Goal: Complete application form: Complete application form

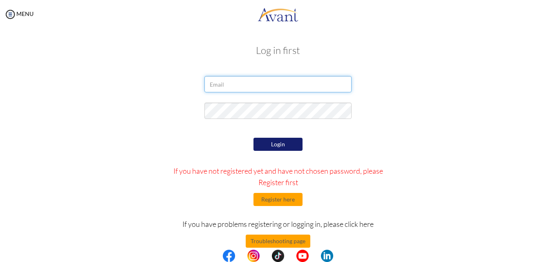
click at [270, 81] on input "email" at bounding box center [277, 84] width 147 height 16
type input "[EMAIL_ADDRESS][DOMAIN_NAME]"
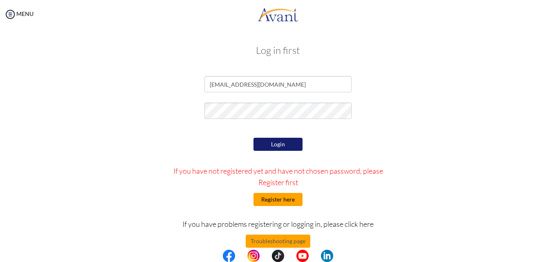
click at [292, 197] on button "Register here" at bounding box center [277, 199] width 49 height 13
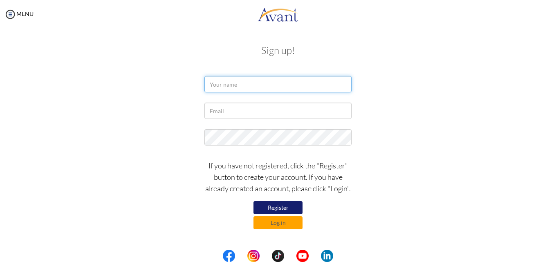
click at [247, 86] on input "text" at bounding box center [277, 84] width 147 height 16
type input "s"
type input "[PERSON_NAME]"
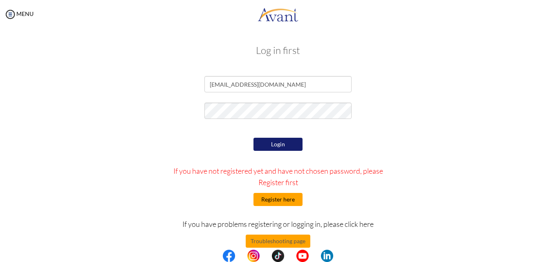
click at [271, 200] on button "Register here" at bounding box center [277, 199] width 49 height 13
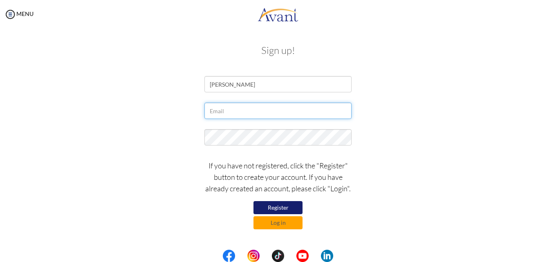
click at [242, 112] on input "text" at bounding box center [277, 111] width 147 height 16
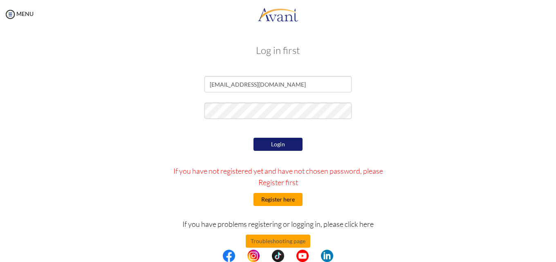
click at [269, 203] on button "Register here" at bounding box center [277, 199] width 49 height 13
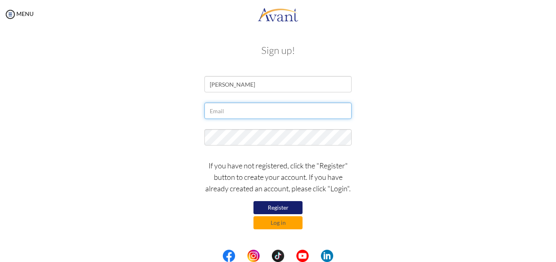
click at [223, 110] on input "text" at bounding box center [277, 111] width 147 height 16
type input "[EMAIL_ADDRESS][DOMAIN_NAME]"
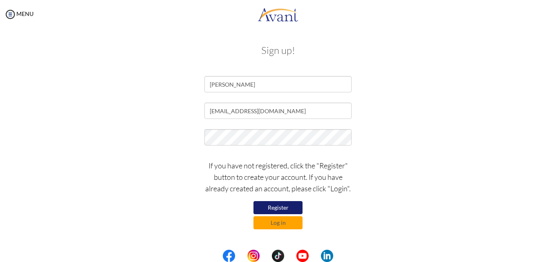
click at [379, 229] on div "If you have not registered, click the "Register" button to create your account.…" at bounding box center [278, 193] width 478 height 74
click at [278, 204] on button "Register" at bounding box center [277, 207] width 49 height 13
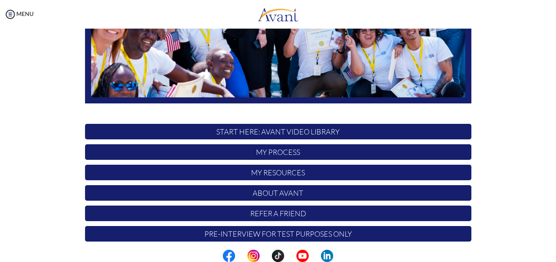
scroll to position [192, 0]
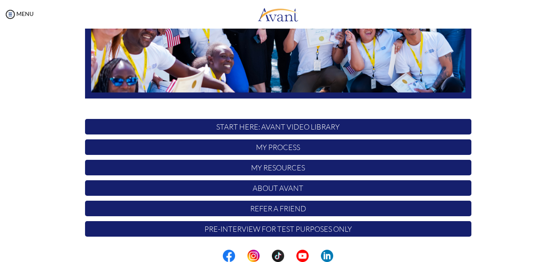
click at [299, 145] on p "My Process" at bounding box center [278, 147] width 386 height 16
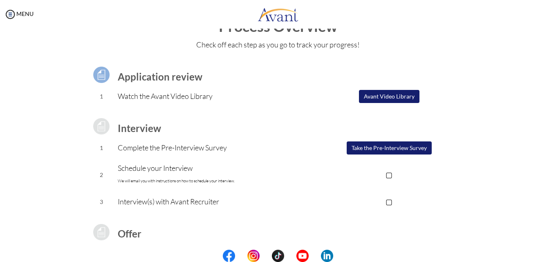
scroll to position [41, 0]
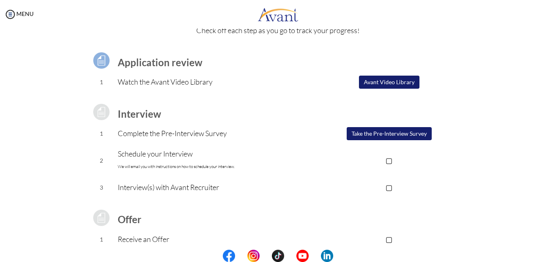
click at [378, 133] on button "Take the Pre-Interview Survey" at bounding box center [389, 133] width 85 height 13
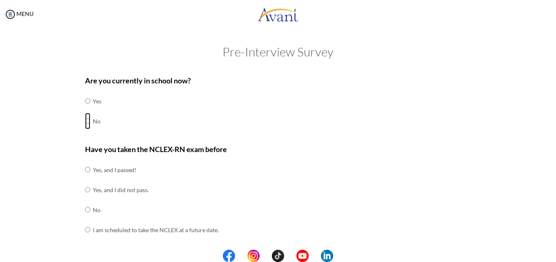
click at [85, 109] on input "radio" at bounding box center [87, 101] width 5 height 16
radio input "true"
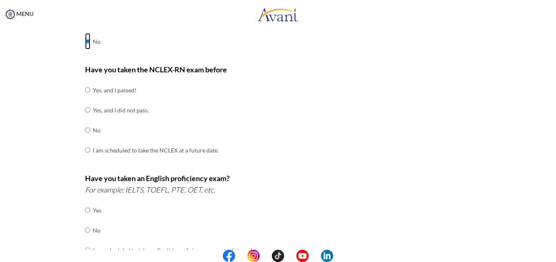
scroll to position [82, 0]
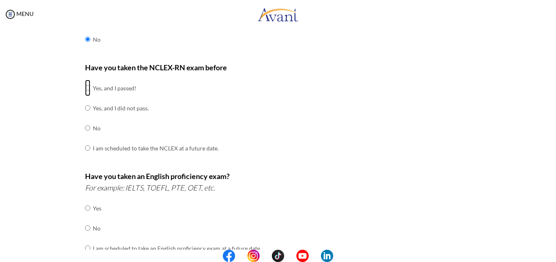
click at [85, 86] on input "radio" at bounding box center [87, 88] width 5 height 16
radio input "true"
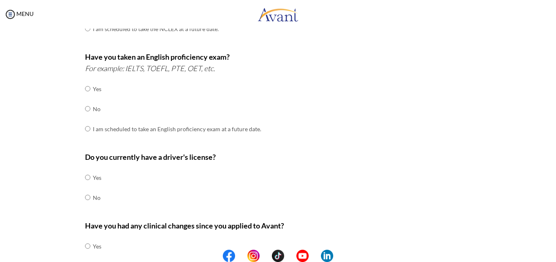
scroll to position [204, 0]
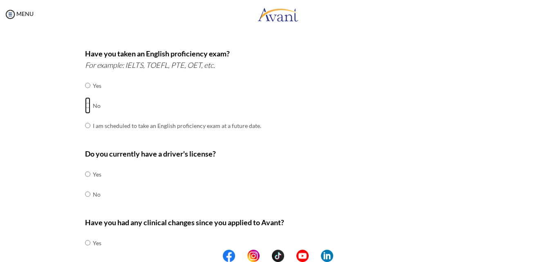
click at [85, 94] on input "radio" at bounding box center [87, 85] width 5 height 16
radio input "true"
click at [85, 94] on input "radio" at bounding box center [87, 85] width 5 height 16
radio input "true"
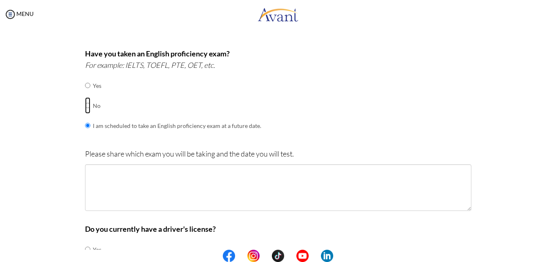
click at [85, 94] on input "radio" at bounding box center [87, 85] width 5 height 16
radio input "true"
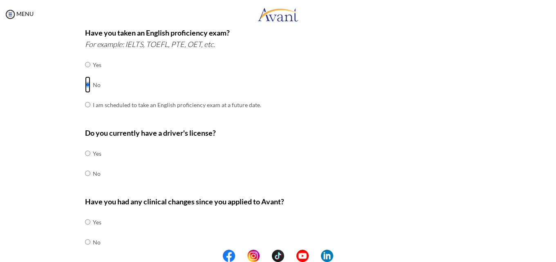
scroll to position [245, 0]
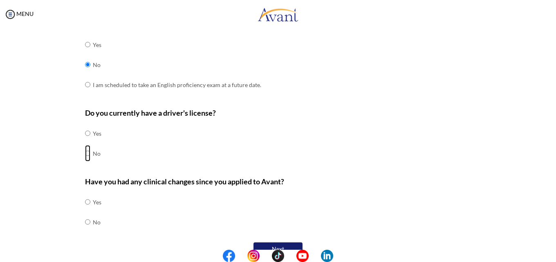
click at [85, 141] on input "radio" at bounding box center [87, 133] width 5 height 16
radio input "true"
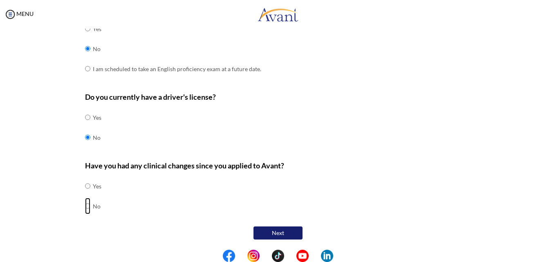
click at [85, 194] on input "radio" at bounding box center [87, 186] width 5 height 16
radio input "true"
click at [262, 232] on button "Next" at bounding box center [277, 232] width 49 height 13
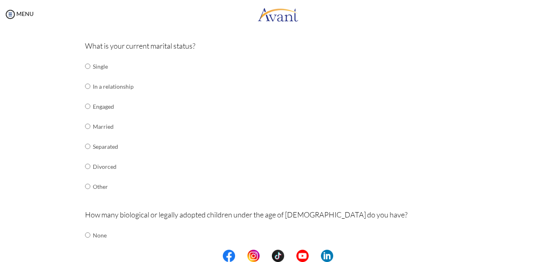
scroll to position [98, 0]
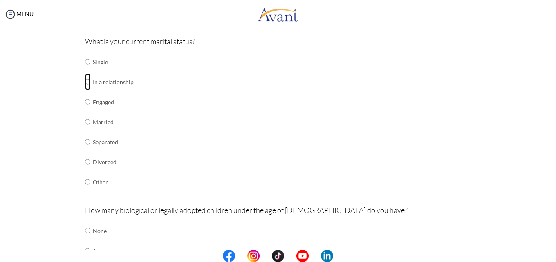
click at [85, 70] on input "radio" at bounding box center [87, 62] width 5 height 16
radio input "true"
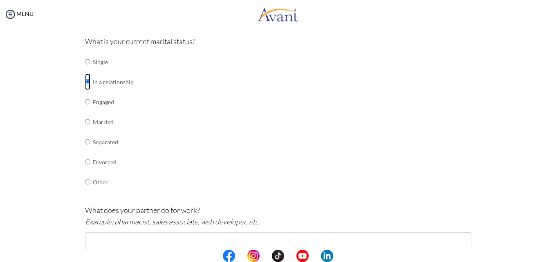
scroll to position [139, 0]
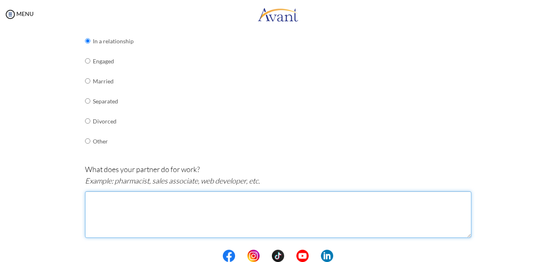
click at [135, 204] on textarea at bounding box center [278, 214] width 386 height 47
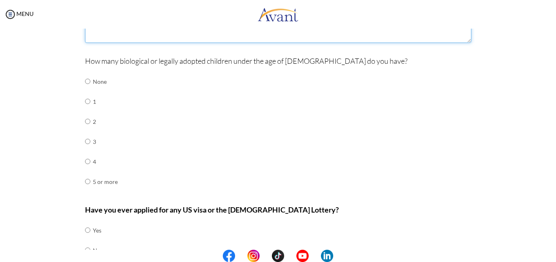
scroll to position [343, 0]
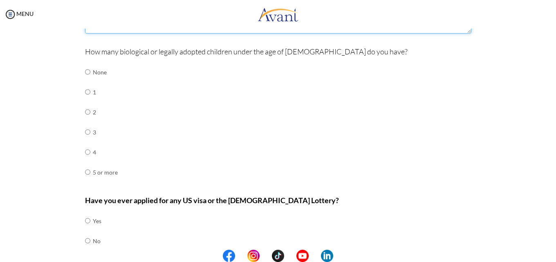
type textarea "Police officer"
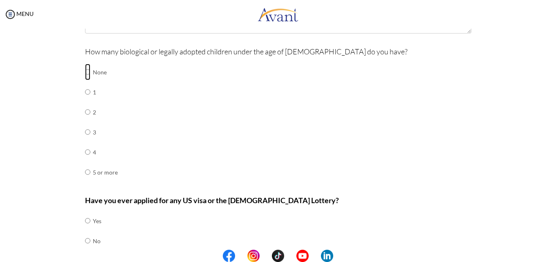
click at [85, 72] on input "radio" at bounding box center [87, 72] width 5 height 16
radio input "true"
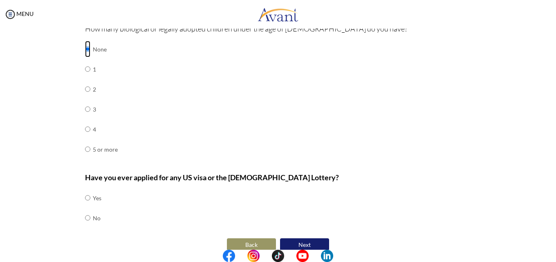
scroll to position [378, 0]
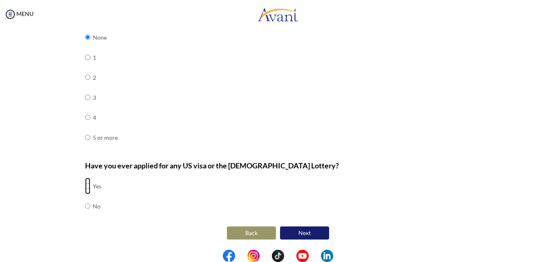
click at [85, 186] on input "radio" at bounding box center [87, 186] width 5 height 16
radio input "true"
click at [286, 231] on button "Next" at bounding box center [304, 232] width 49 height 13
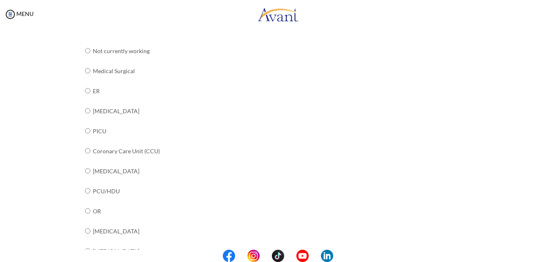
scroll to position [86, 0]
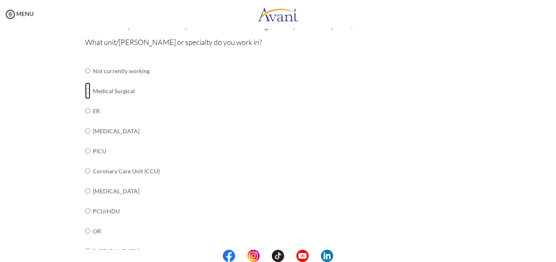
click at [85, 79] on input "radio" at bounding box center [87, 71] width 5 height 16
radio input "true"
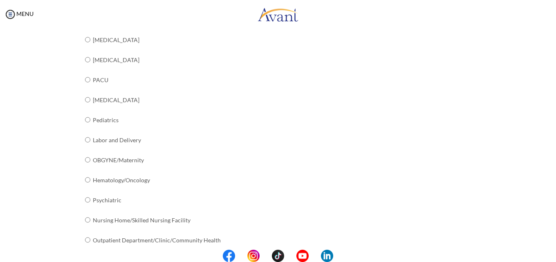
scroll to position [331, 0]
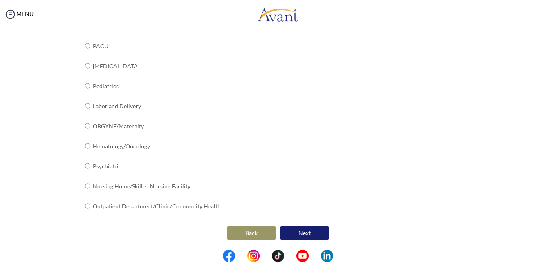
click at [310, 229] on button "Next" at bounding box center [304, 232] width 49 height 13
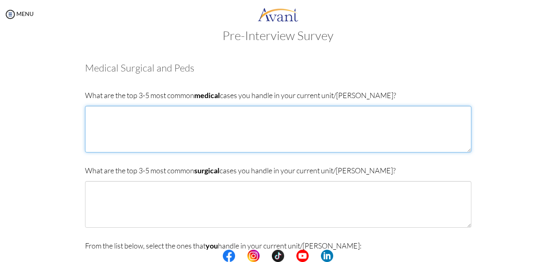
click at [119, 119] on textarea at bounding box center [278, 129] width 386 height 47
click at [126, 129] on textarea "Sepsis Diabetic Ketoacidosis Meningitis Urinary Tract Infection" at bounding box center [278, 129] width 386 height 47
click at [151, 126] on textarea "Sepsis Diabetic Ketoacidosis Urinary Tract Infection" at bounding box center [278, 129] width 386 height 47
click at [109, 139] on textarea "Sepsis Diabetic Ketoacidosis Urinary Tract Infection Pleural effusion" at bounding box center [278, 129] width 386 height 47
click at [139, 139] on textarea "Sepsis Diabetic Ketoacidosis Urinary Tract Infection Pleural Effusion" at bounding box center [278, 129] width 386 height 47
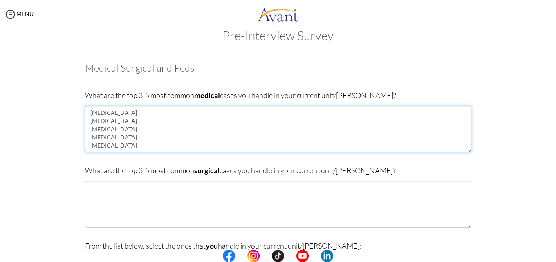
type textarea "Sepsis Diabetic Ketoacidosis Urinary Tract Infection Pleural Effusion Chronic O…"
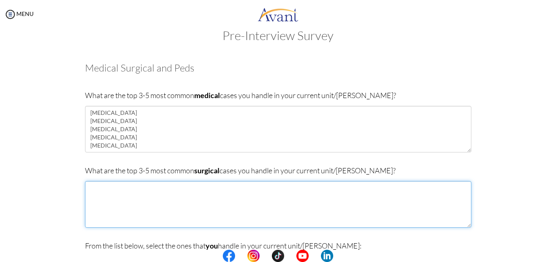
click at [124, 193] on textarea at bounding box center [278, 204] width 386 height 47
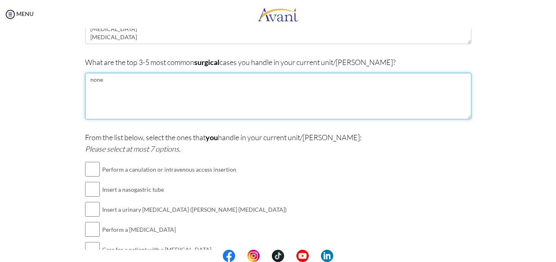
scroll to position [139, 0]
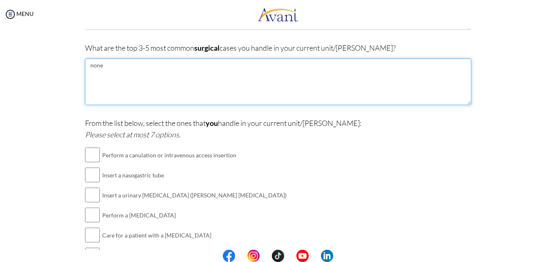
type textarea "none"
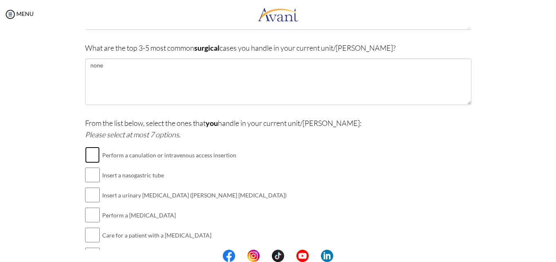
click at [93, 154] on input "checkbox" at bounding box center [92, 155] width 15 height 16
checkbox input "true"
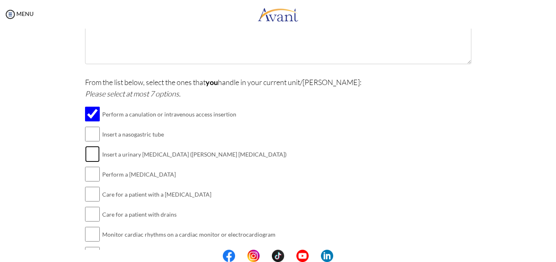
click at [90, 149] on input "checkbox" at bounding box center [92, 154] width 15 height 16
checkbox input "true"
click at [85, 176] on input "checkbox" at bounding box center [92, 174] width 15 height 16
checkbox input "true"
click at [85, 193] on input "checkbox" at bounding box center [92, 194] width 15 height 16
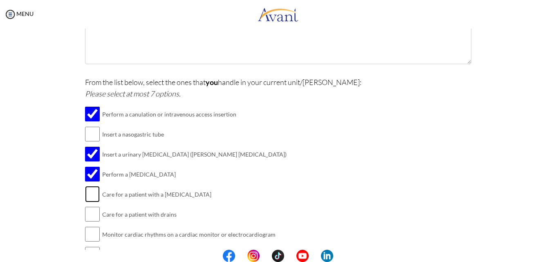
checkbox input "true"
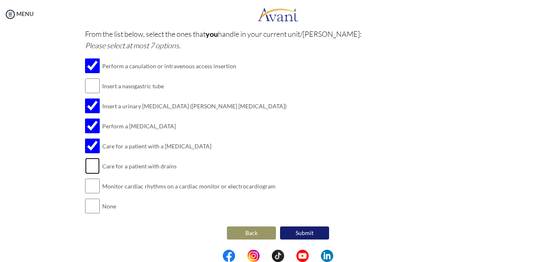
click at [88, 162] on input "checkbox" at bounding box center [92, 166] width 15 height 16
checkbox input "true"
click at [86, 181] on input "checkbox" at bounding box center [92, 186] width 15 height 16
checkbox input "true"
click at [94, 87] on input "checkbox" at bounding box center [92, 86] width 15 height 16
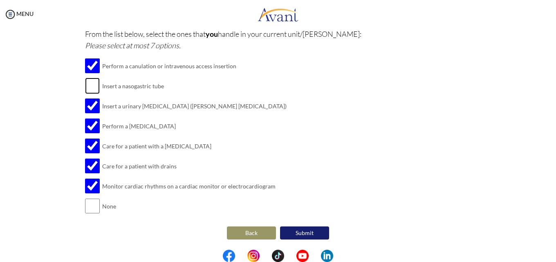
checkbox input "true"
click at [303, 227] on button "Submit" at bounding box center [304, 232] width 49 height 13
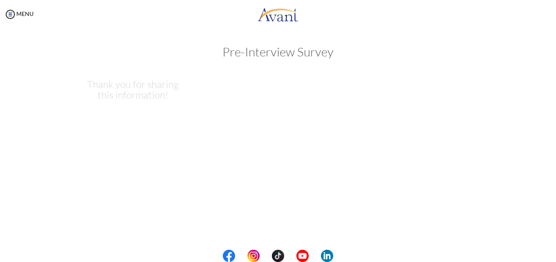
scroll to position [0, 0]
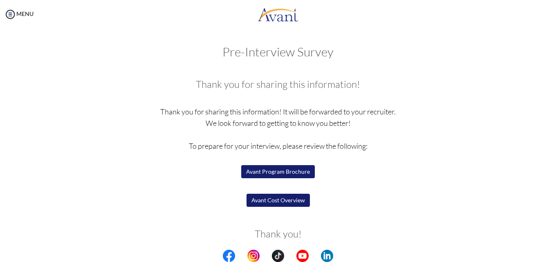
click at [287, 196] on button "Avant Cost Overview" at bounding box center [278, 200] width 63 height 13
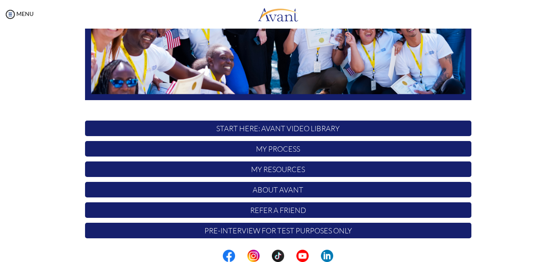
scroll to position [192, 0]
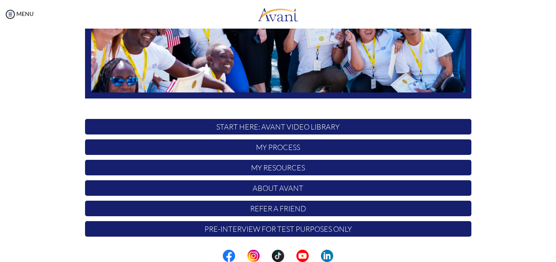
click at [285, 150] on p "My Process" at bounding box center [278, 147] width 386 height 16
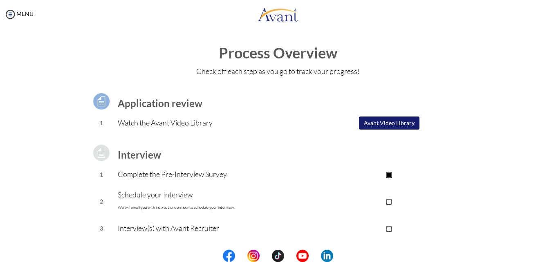
scroll to position [41, 0]
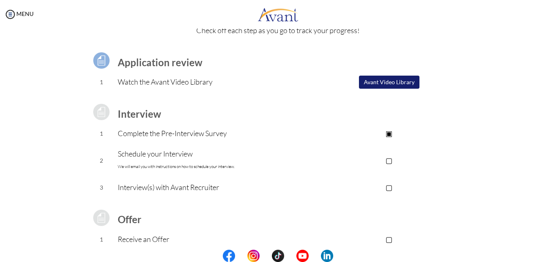
click at [389, 159] on p "▢" at bounding box center [389, 160] width 164 height 11
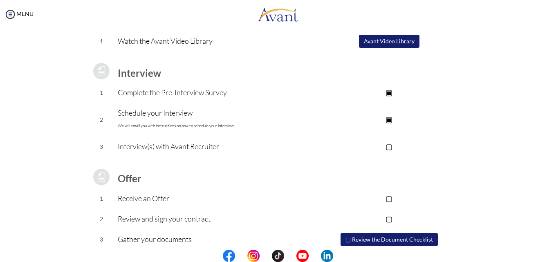
scroll to position [110, 0]
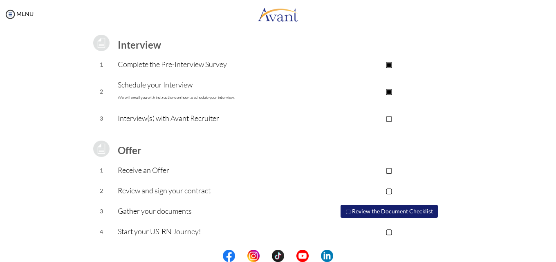
click at [388, 207] on button "▢ Review the Document Checklist" at bounding box center [389, 211] width 97 height 13
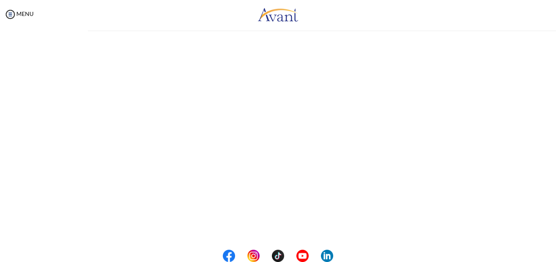
scroll to position [0, 0]
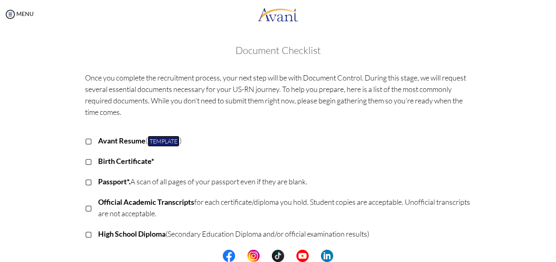
click at [166, 140] on link "Template" at bounding box center [164, 141] width 32 height 11
